Goal: Task Accomplishment & Management: Complete application form

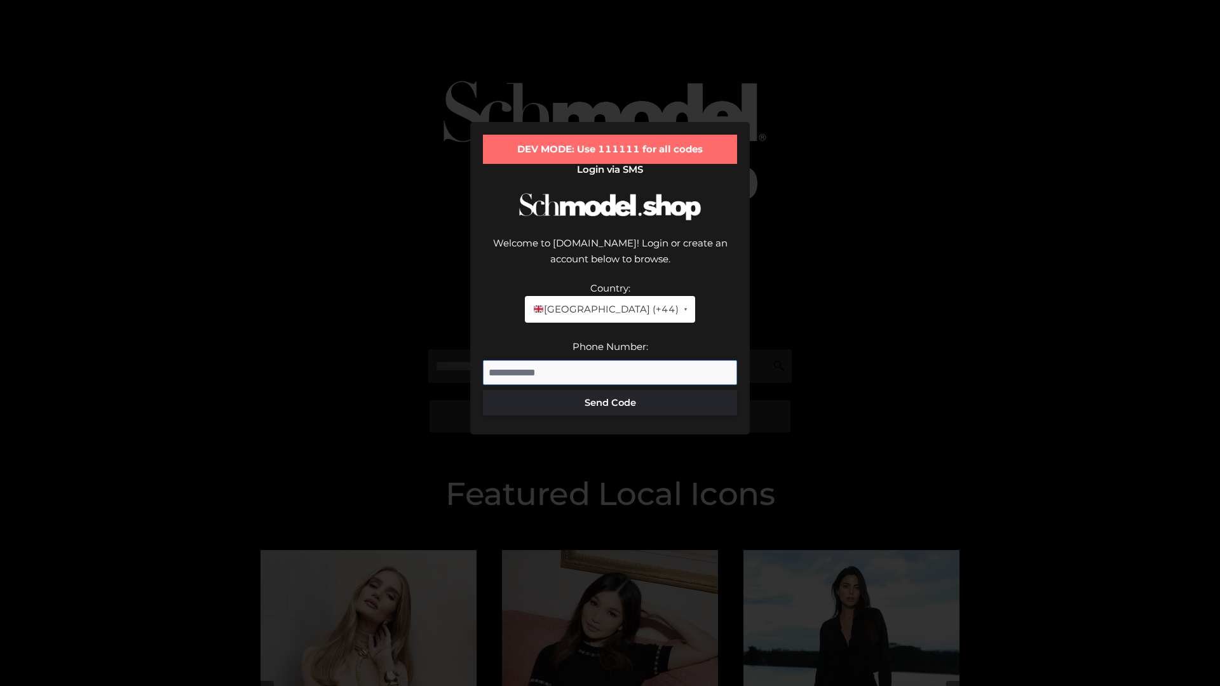
click at [610, 360] on input "Phone Number:" at bounding box center [610, 372] width 254 height 25
type input "**********"
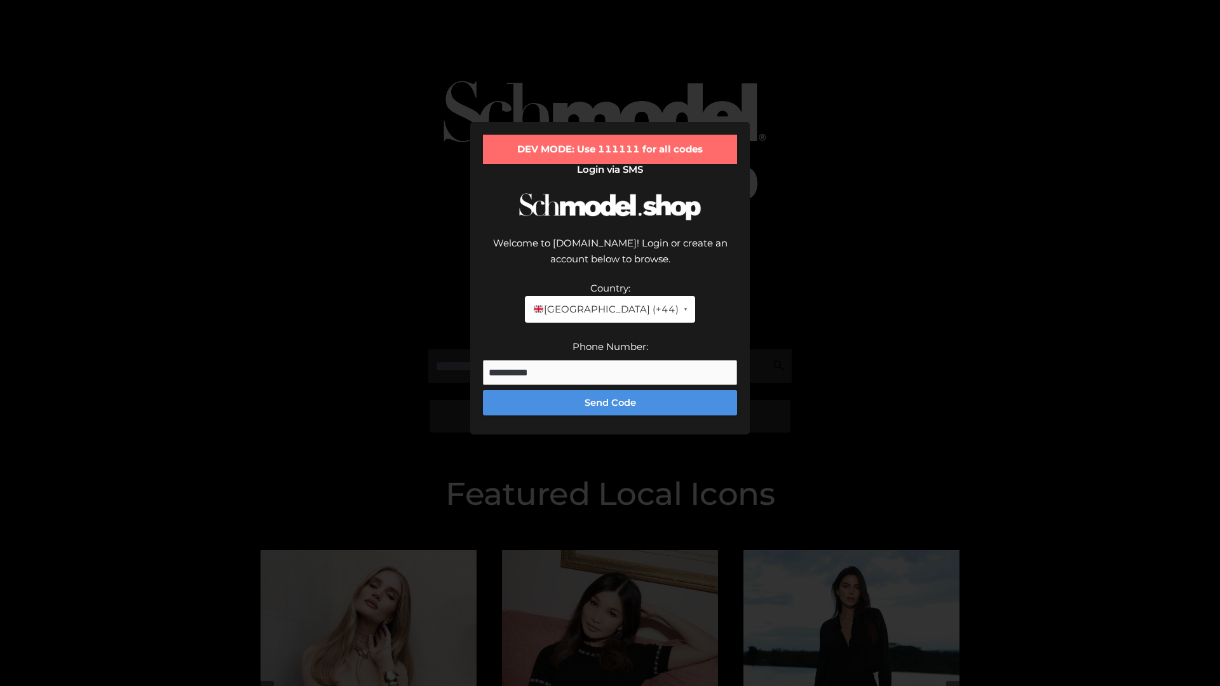
click at [610, 390] on button "Send Code" at bounding box center [610, 402] width 254 height 25
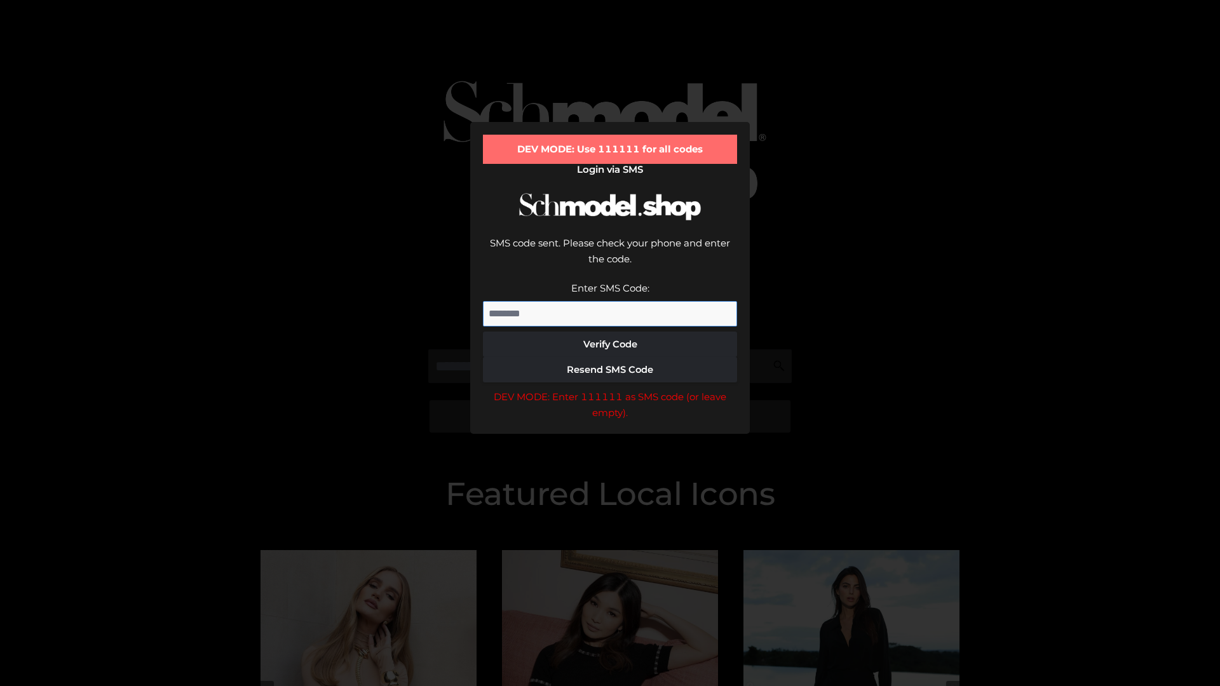
click at [610, 301] on input "Enter SMS Code:" at bounding box center [610, 313] width 254 height 25
type input "******"
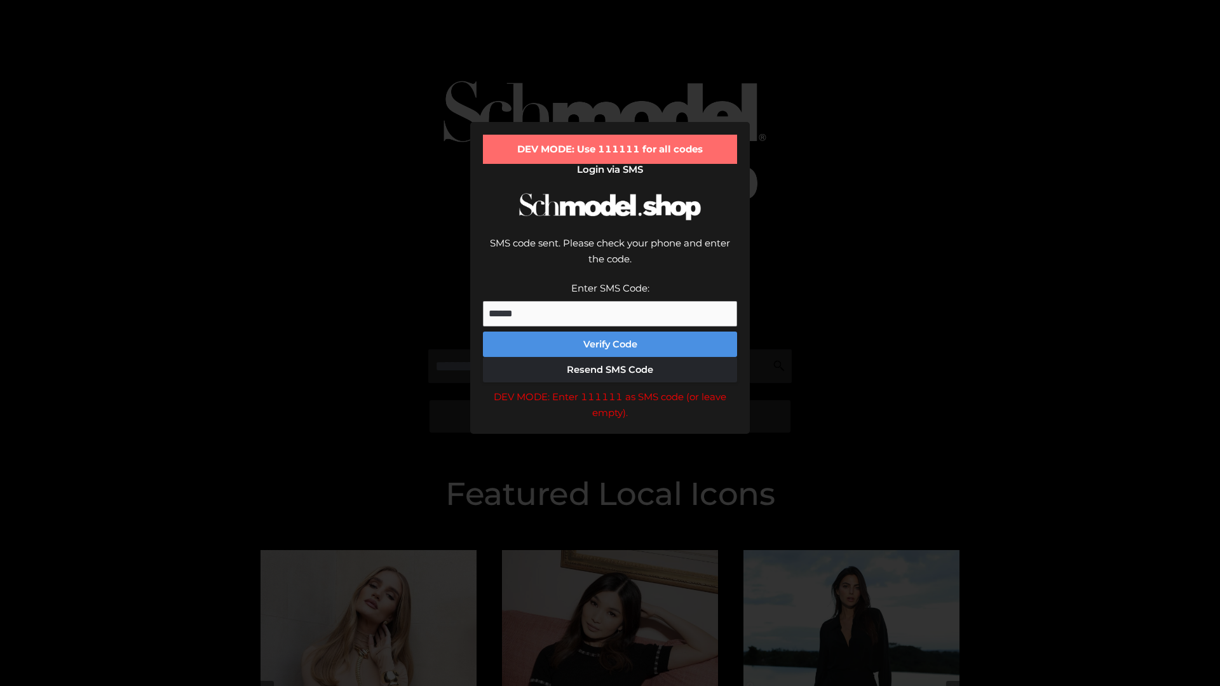
click at [610, 332] on button "Verify Code" at bounding box center [610, 344] width 254 height 25
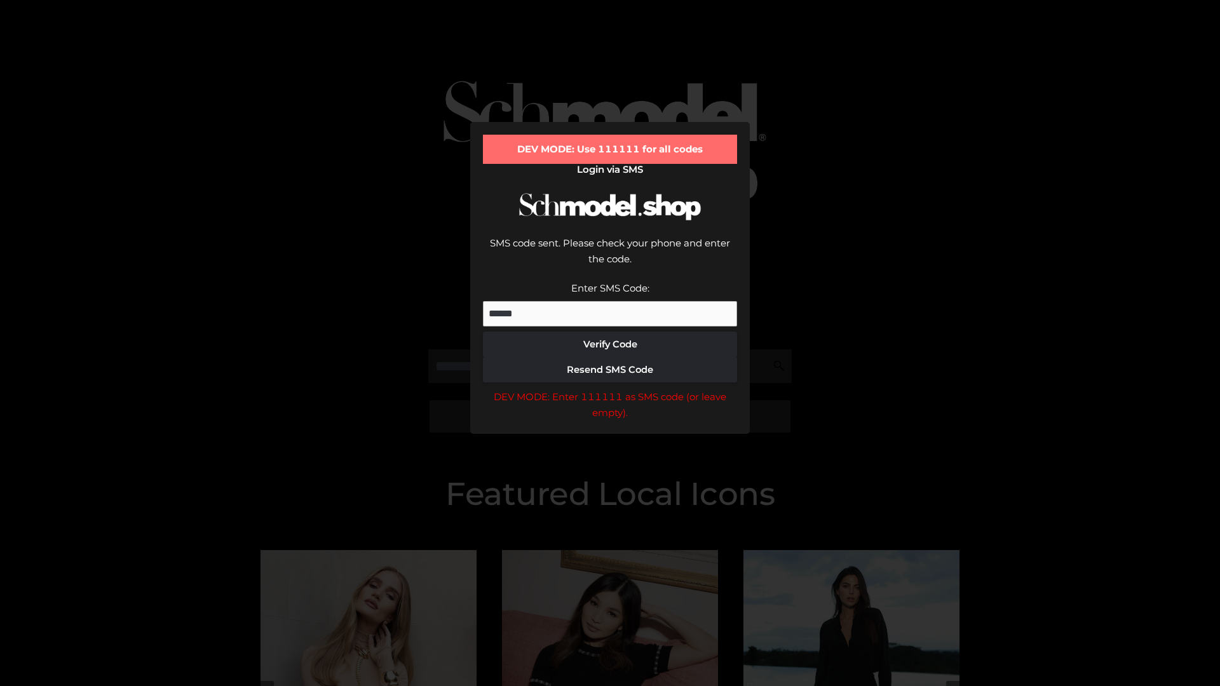
click at [610, 389] on div "DEV MODE: Enter 111111 as SMS code (or leave empty)." at bounding box center [610, 405] width 254 height 32
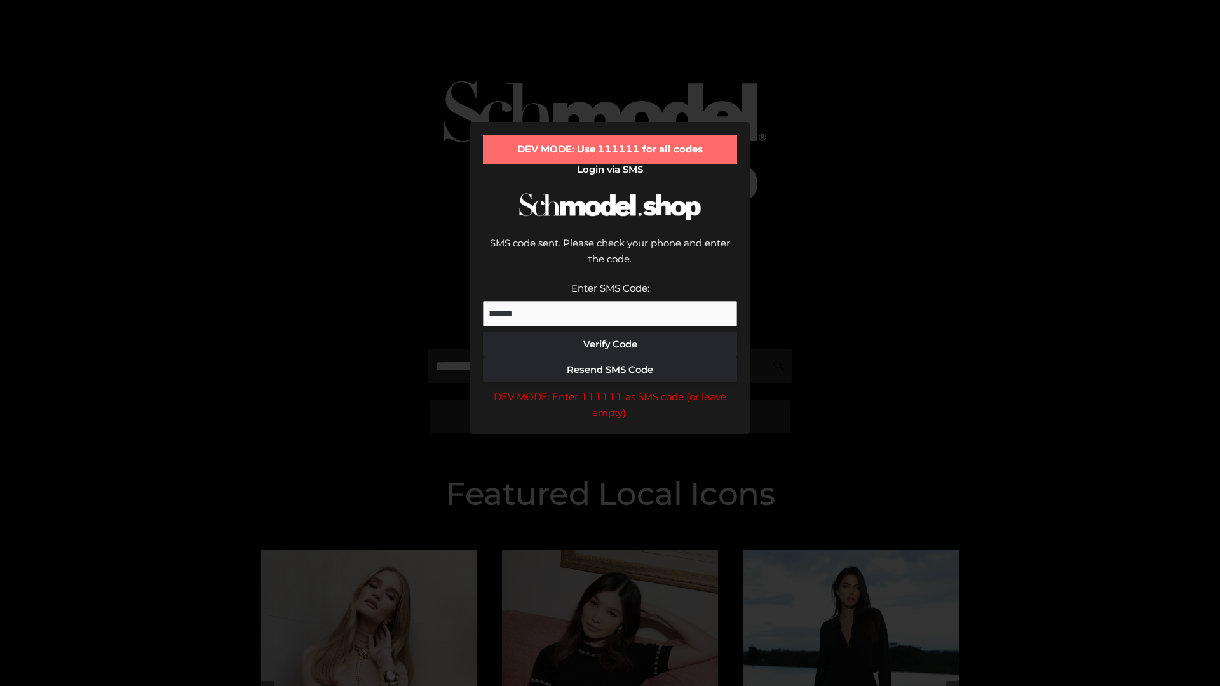
click at [610, 389] on div "DEV MODE: Enter 111111 as SMS code (or leave empty)." at bounding box center [610, 405] width 254 height 32
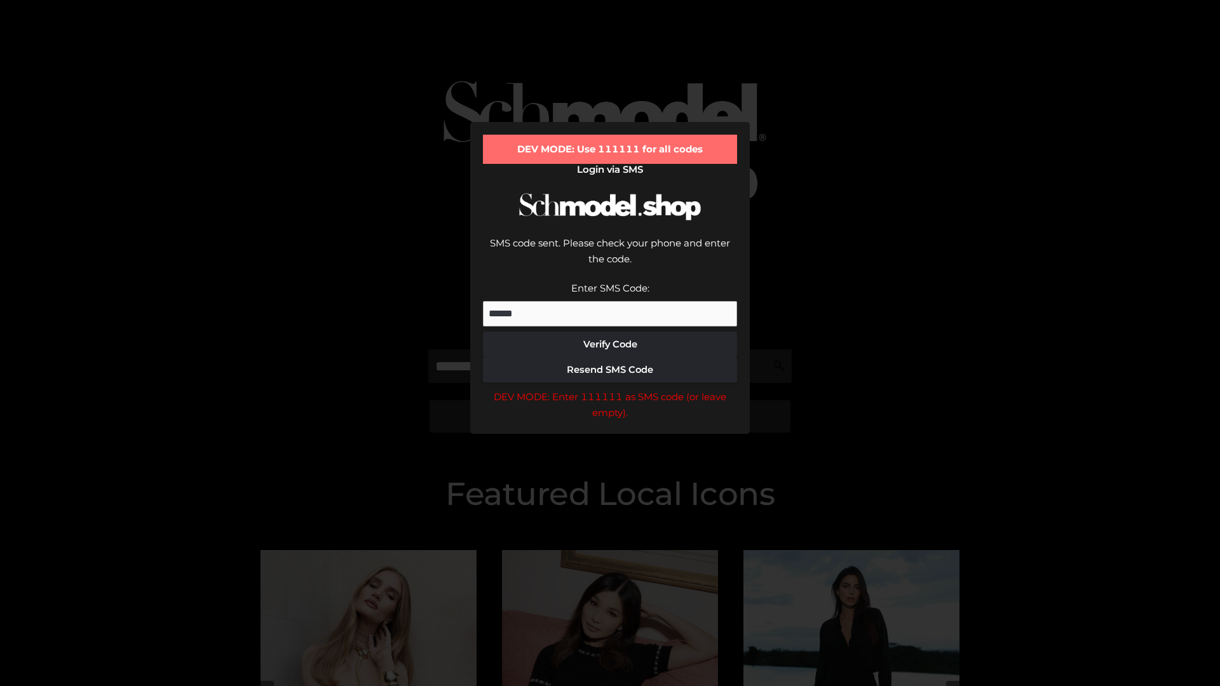
click at [610, 389] on div "DEV MODE: Enter 111111 as SMS code (or leave empty)." at bounding box center [610, 405] width 254 height 32
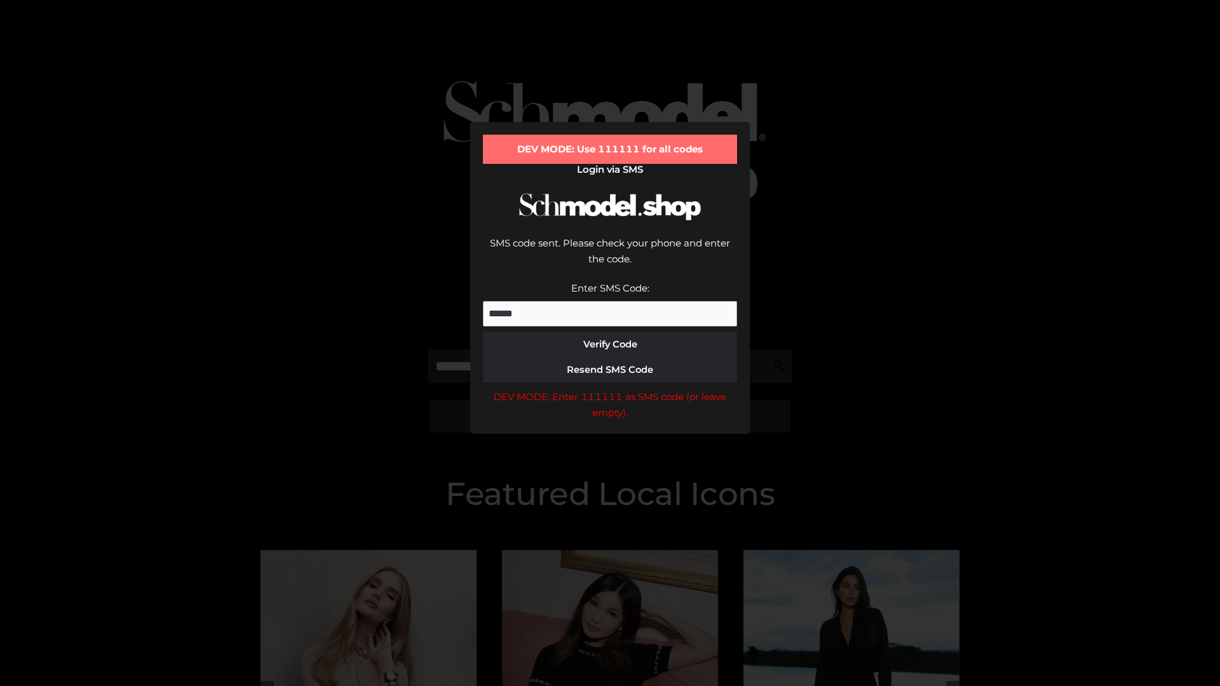
click at [610, 389] on div "DEV MODE: Enter 111111 as SMS code (or leave empty)." at bounding box center [610, 405] width 254 height 32
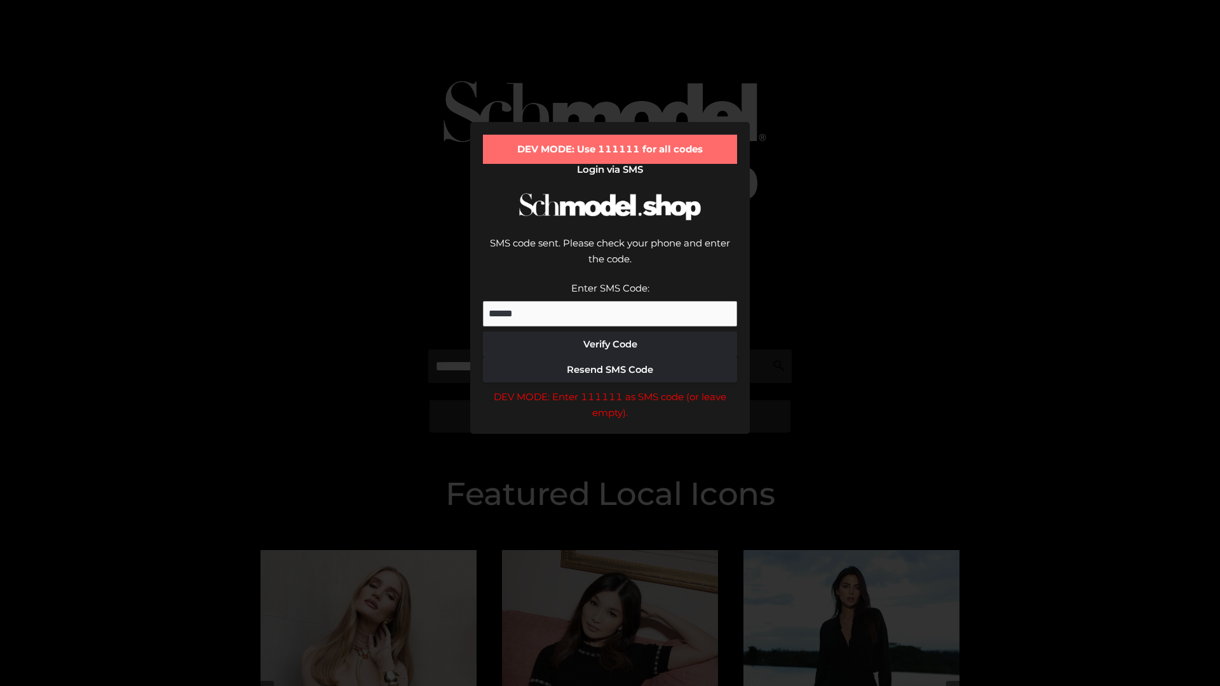
click at [610, 389] on div "DEV MODE: Enter 111111 as SMS code (or leave empty)." at bounding box center [610, 405] width 254 height 32
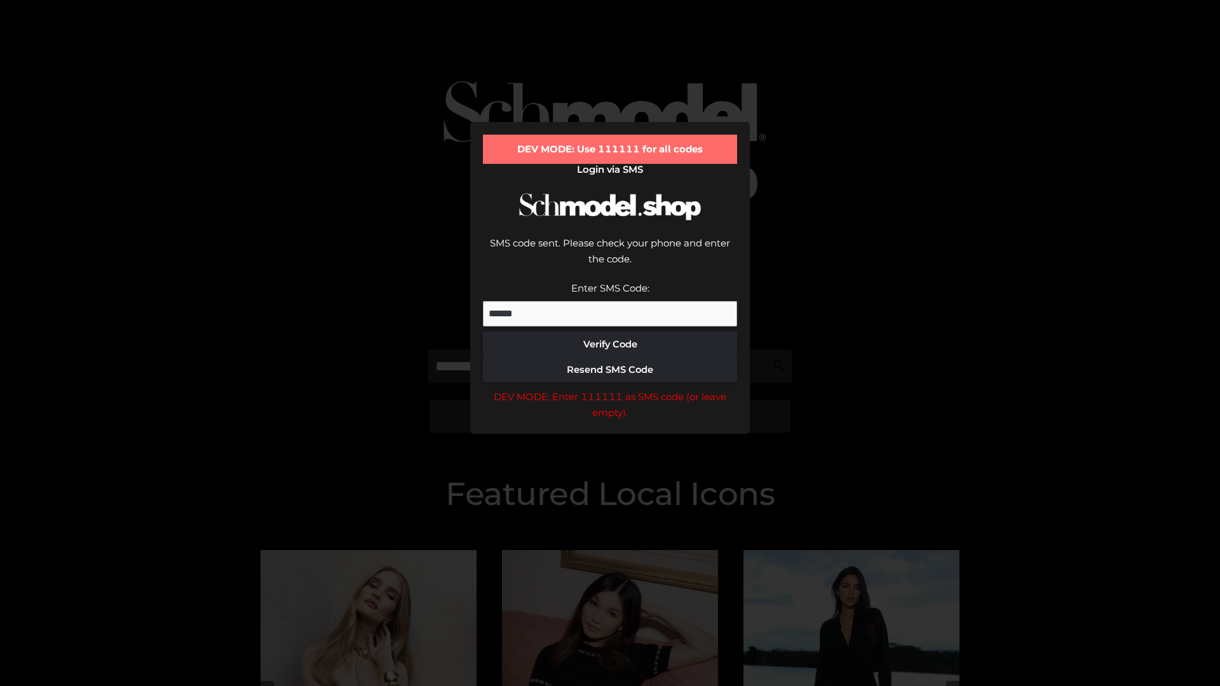
click at [610, 389] on div "DEV MODE: Enter 111111 as SMS code (or leave empty)." at bounding box center [610, 405] width 254 height 32
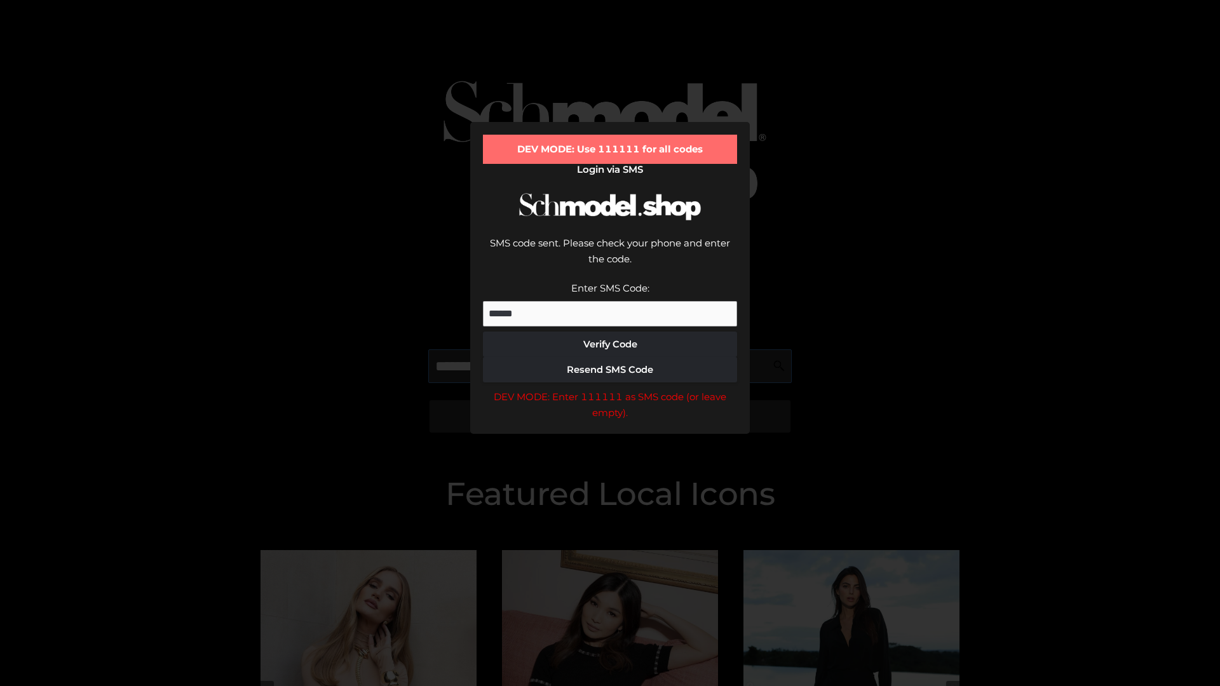
scroll to position [0, 65]
click at [610, 389] on div "DEV MODE: Enter 111111 as SMS code (or leave empty)." at bounding box center [610, 405] width 254 height 32
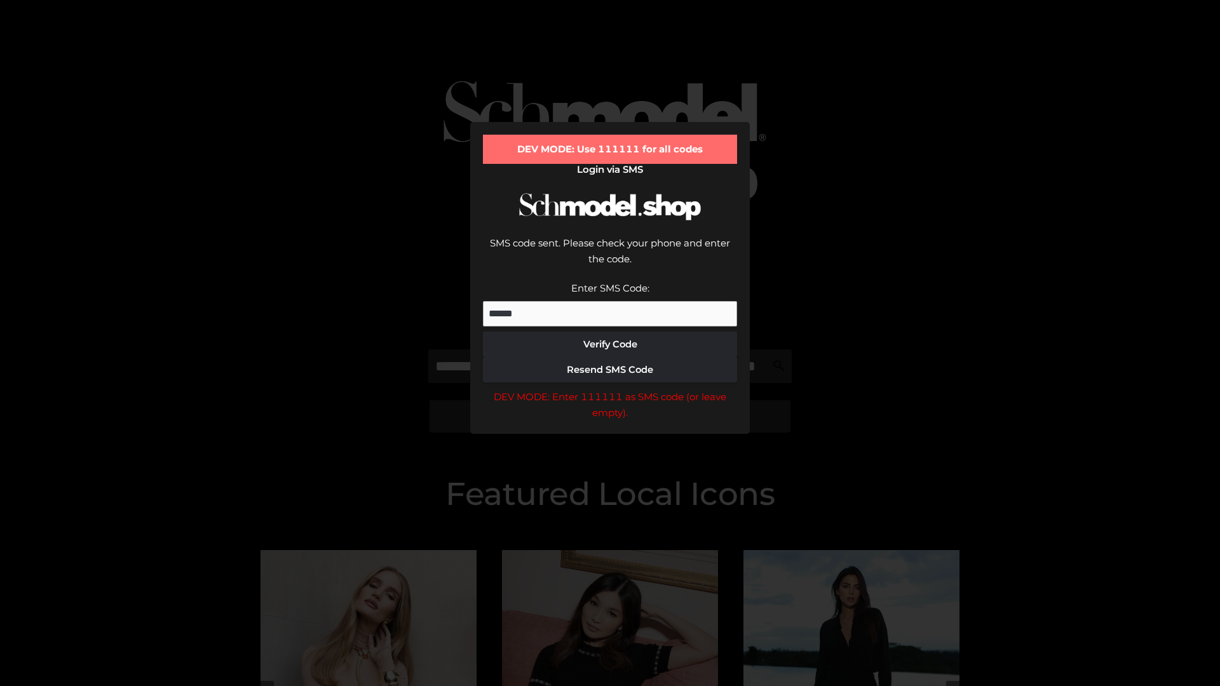
click at [610, 389] on div "DEV MODE: Enter 111111 as SMS code (or leave empty)." at bounding box center [610, 405] width 254 height 32
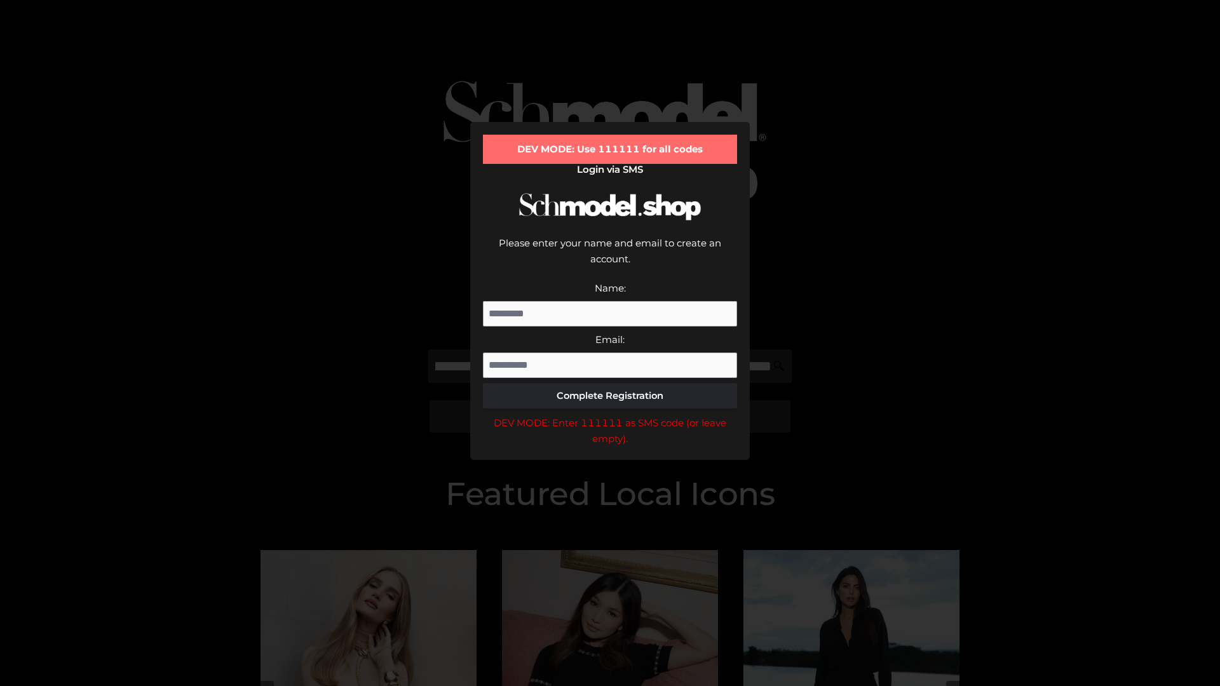
click at [610, 415] on div "DEV MODE: Enter 111111 as SMS code (or leave empty)." at bounding box center [610, 431] width 254 height 32
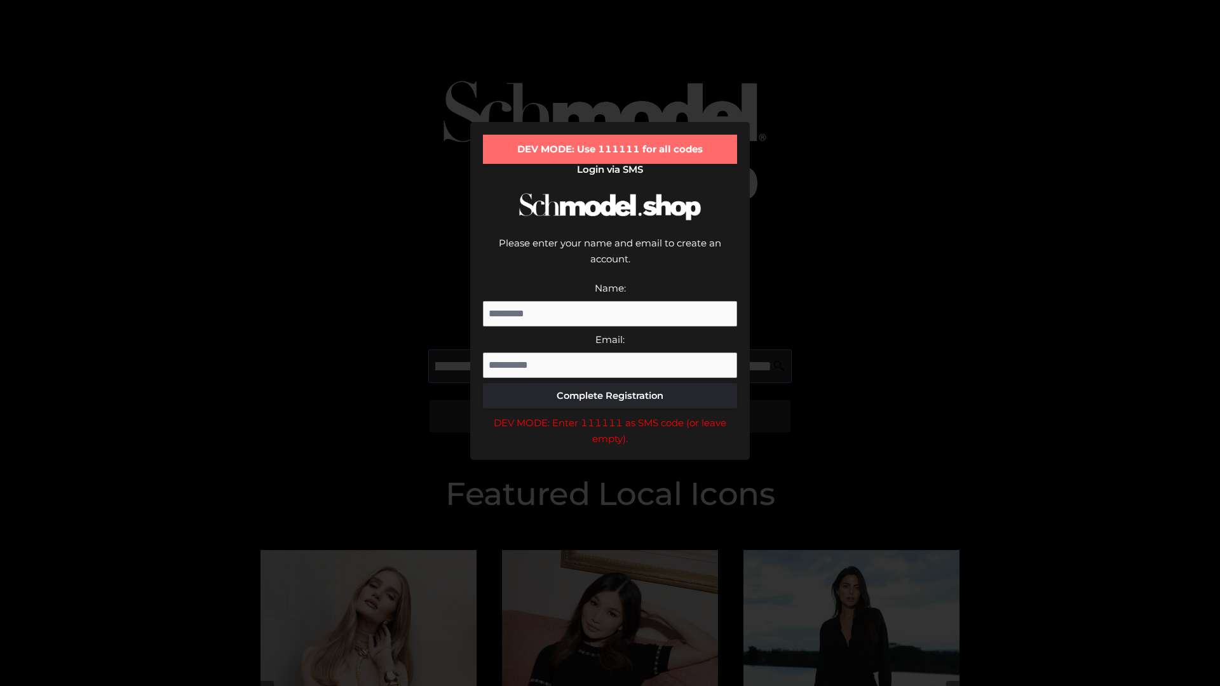
scroll to position [0, 170]
click at [610, 415] on div "DEV MODE: Enter 111111 as SMS code (or leave empty)." at bounding box center [610, 431] width 254 height 32
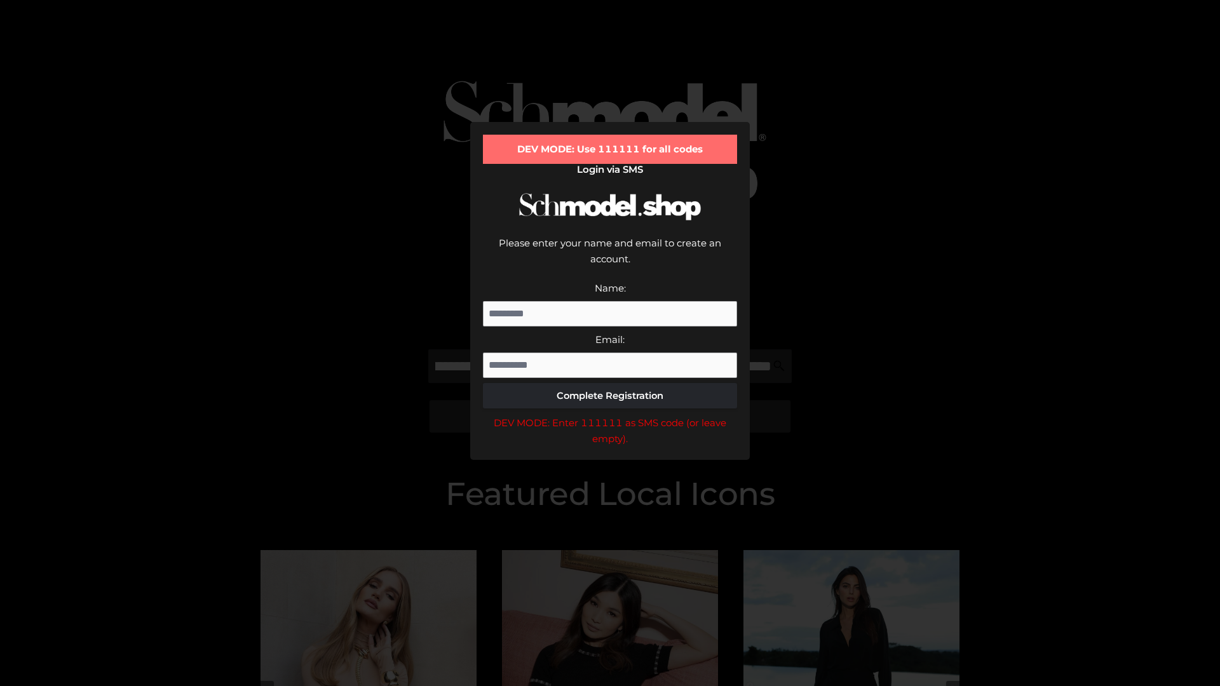
click at [610, 415] on div "DEV MODE: Enter 111111 as SMS code (or leave empty)." at bounding box center [610, 431] width 254 height 32
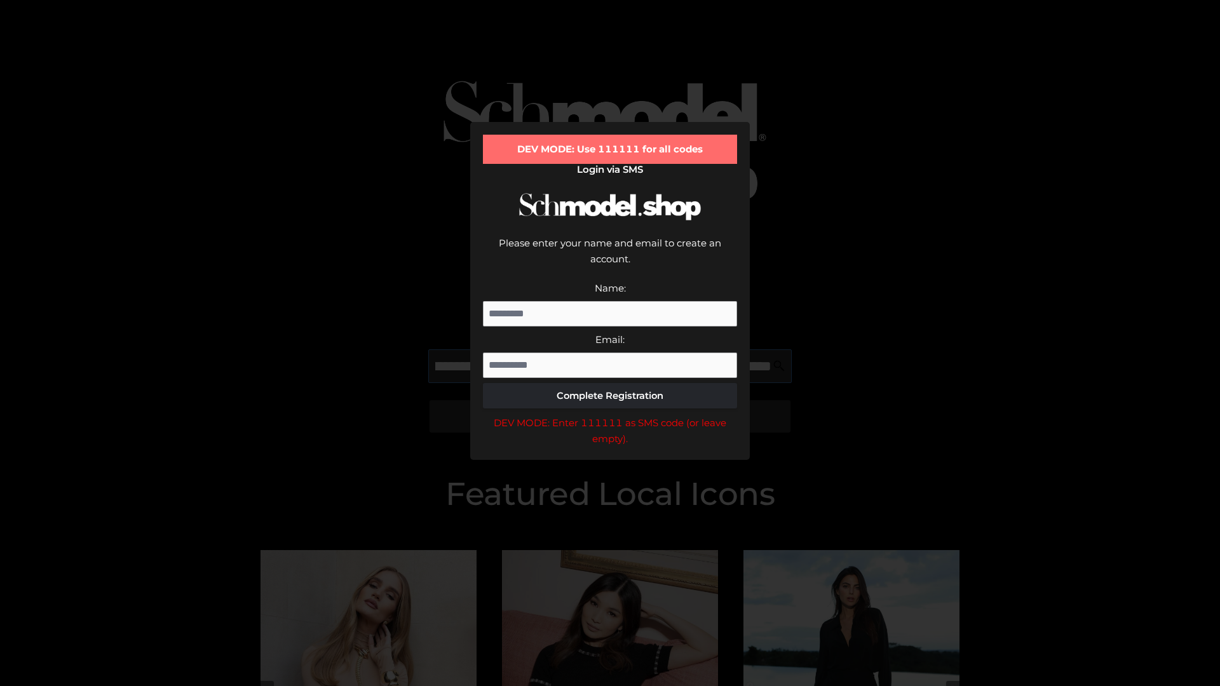
scroll to position [0, 249]
click at [610, 415] on div "DEV MODE: Enter 111111 as SMS code (or leave empty)." at bounding box center [610, 431] width 254 height 32
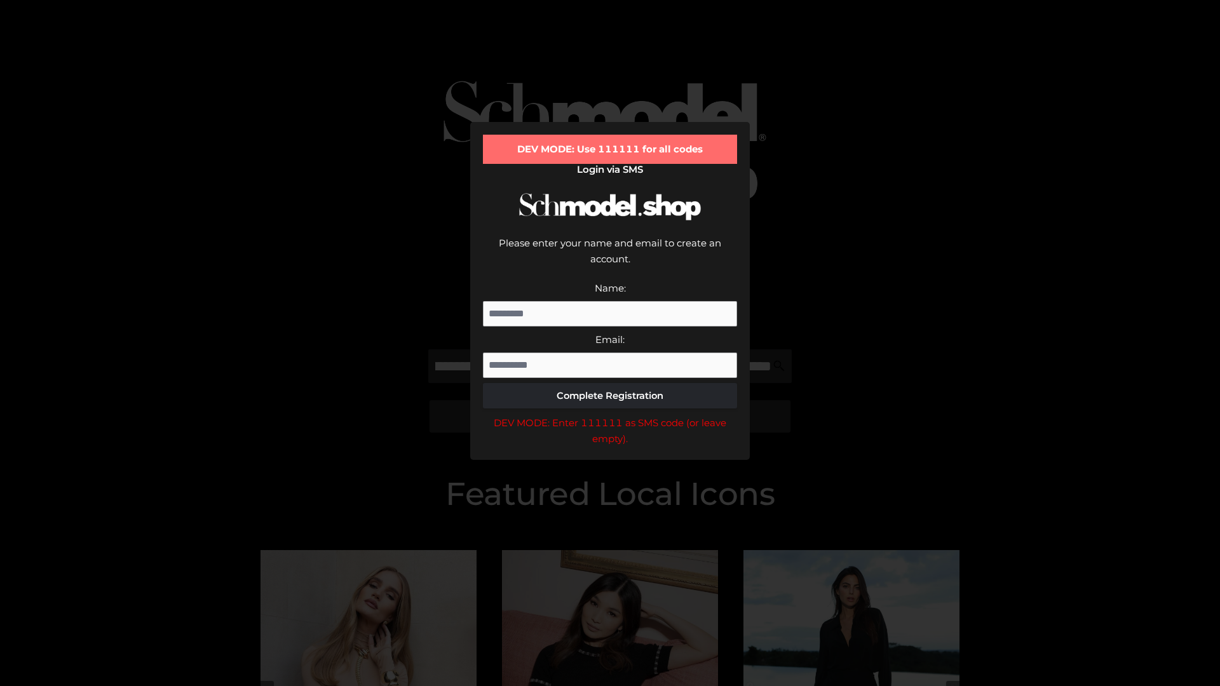
click at [610, 415] on div "DEV MODE: Enter 111111 as SMS code (or leave empty)." at bounding box center [610, 431] width 254 height 32
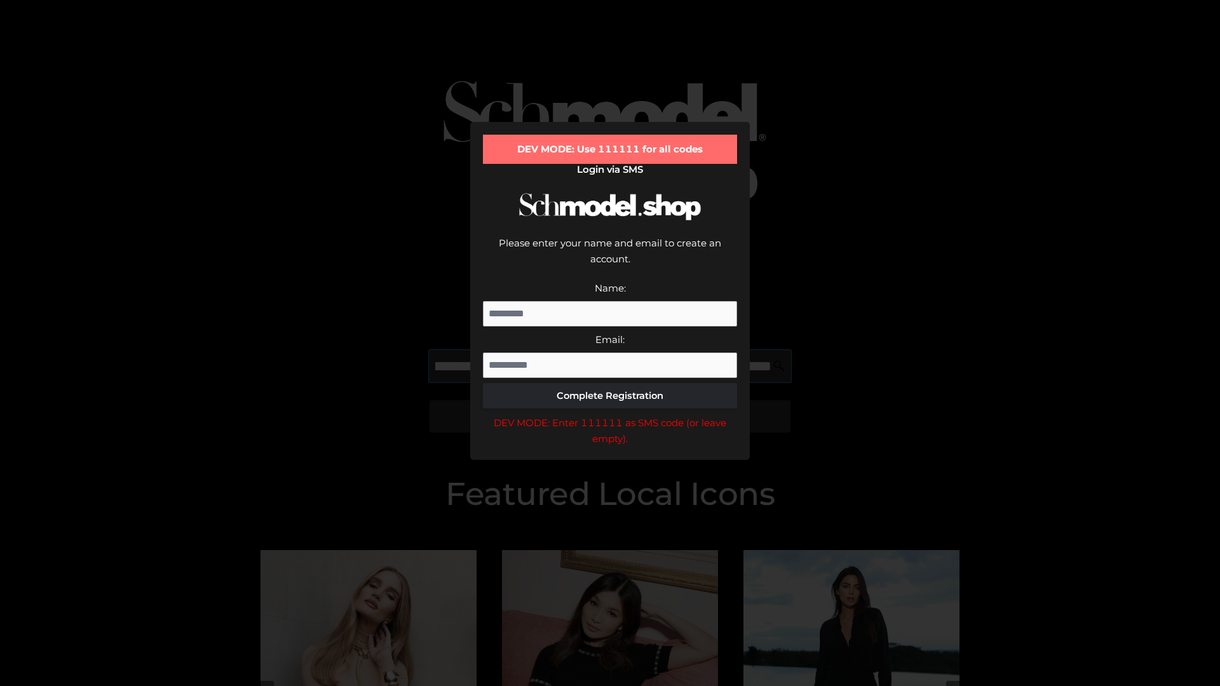
scroll to position [0, 323]
click at [610, 415] on div "DEV MODE: Enter 111111 as SMS code (or leave empty)." at bounding box center [610, 431] width 254 height 32
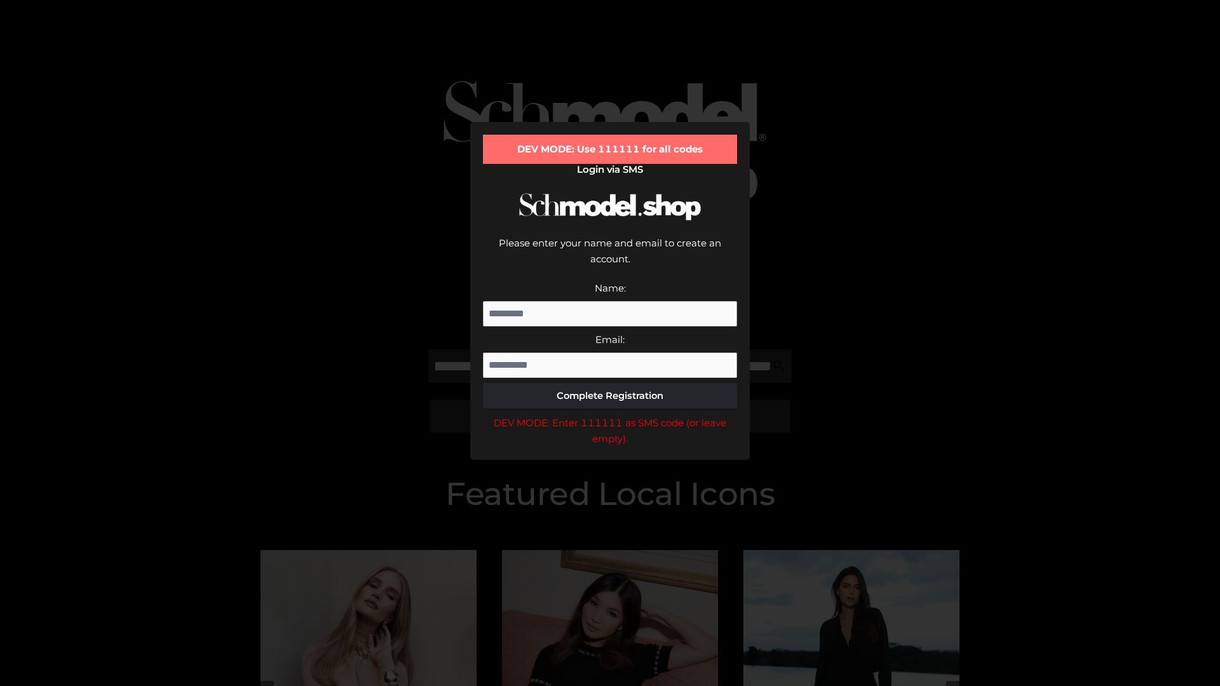
click at [610, 415] on div "DEV MODE: Enter 111111 as SMS code (or leave empty)." at bounding box center [610, 431] width 254 height 32
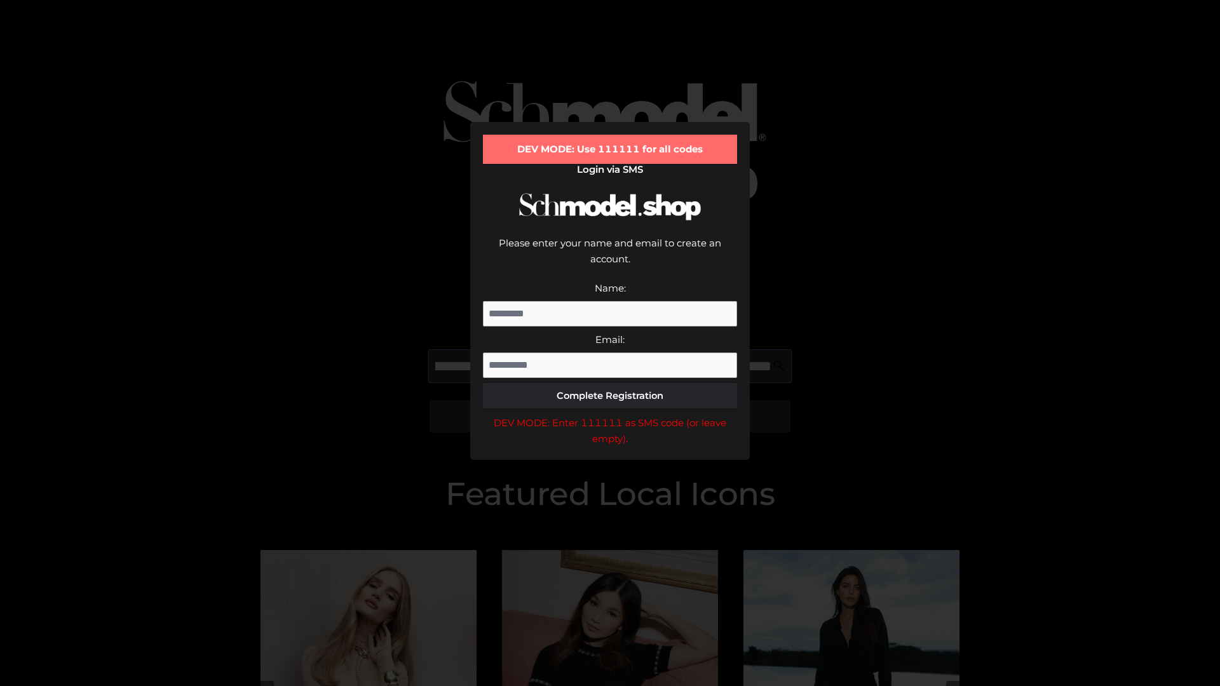
scroll to position [0, 400]
click at [610, 415] on div "DEV MODE: Enter 111111 as SMS code (or leave empty)." at bounding box center [610, 431] width 254 height 32
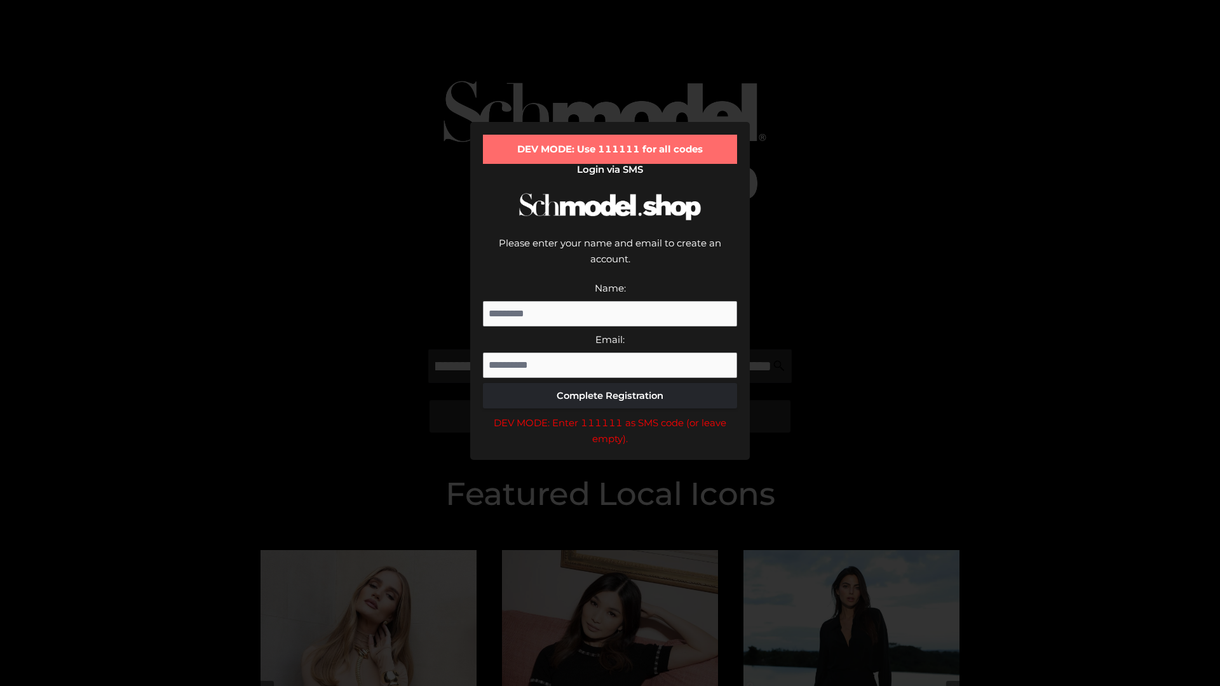
click at [610, 415] on div "DEV MODE: Enter 111111 as SMS code (or leave empty)." at bounding box center [610, 431] width 254 height 32
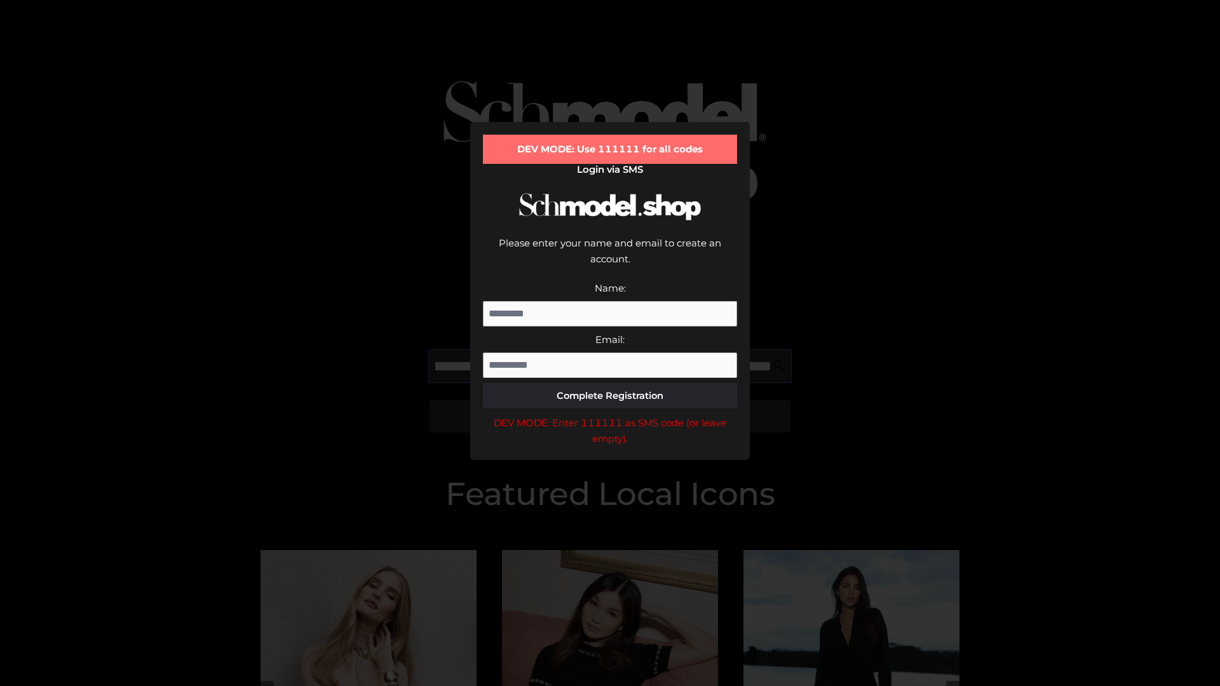
scroll to position [0, 479]
click at [610, 415] on div "DEV MODE: Enter 111111 as SMS code (or leave empty)." at bounding box center [610, 431] width 254 height 32
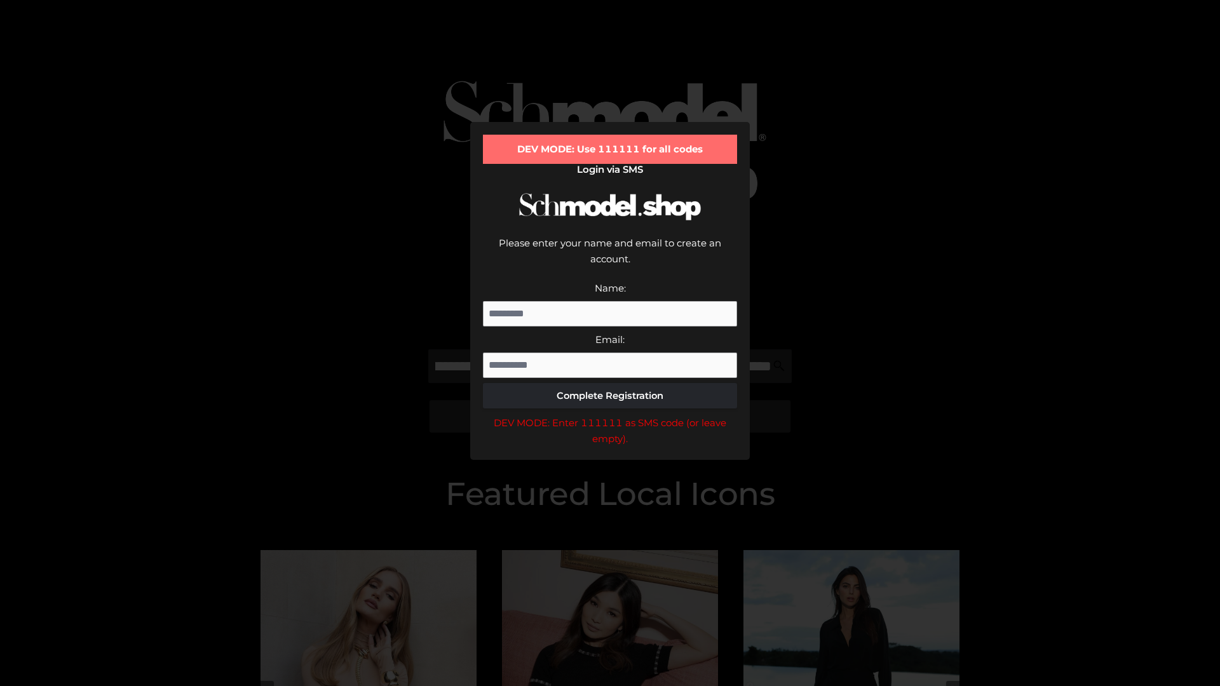
click at [610, 415] on div "DEV MODE: Enter 111111 as SMS code (or leave empty)." at bounding box center [610, 431] width 254 height 32
type input "**********"
